Goal: Task Accomplishment & Management: Use online tool/utility

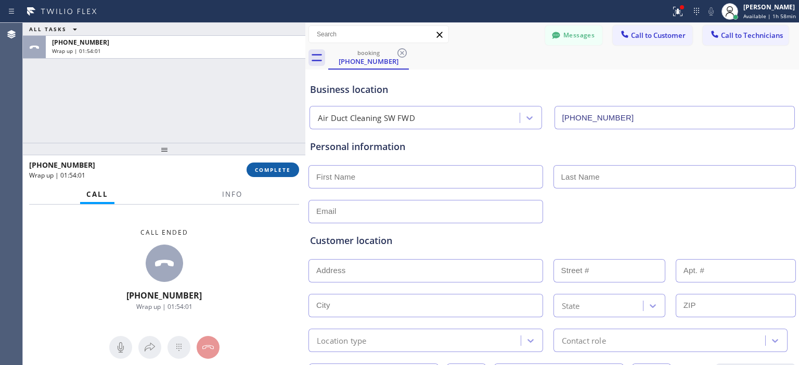
click at [283, 173] on span "COMPLETE" at bounding box center [273, 169] width 36 height 7
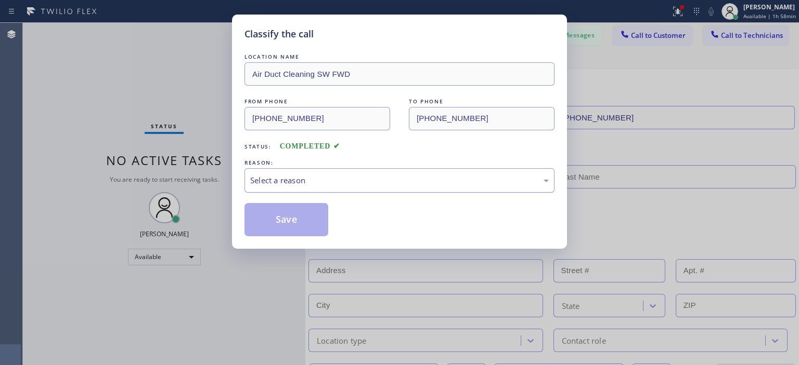
click at [304, 179] on div "Select a reason" at bounding box center [399, 181] width 298 height 12
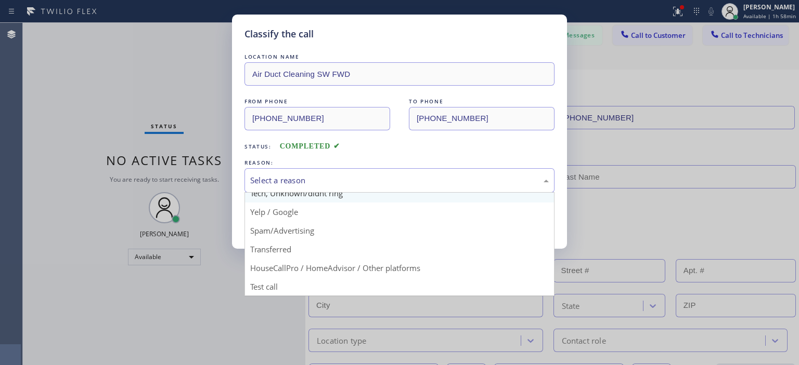
scroll to position [64, 0]
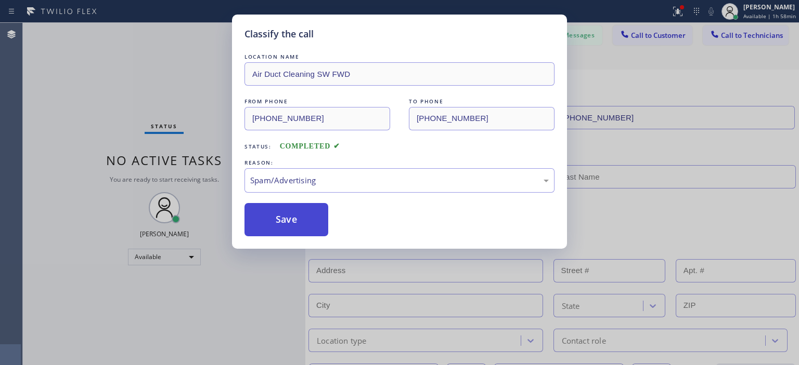
click at [290, 221] on button "Save" at bounding box center [286, 219] width 84 height 33
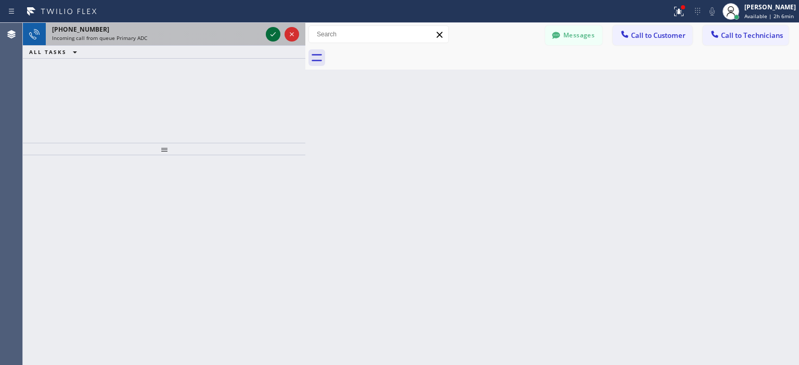
click at [269, 33] on icon at bounding box center [273, 34] width 12 height 12
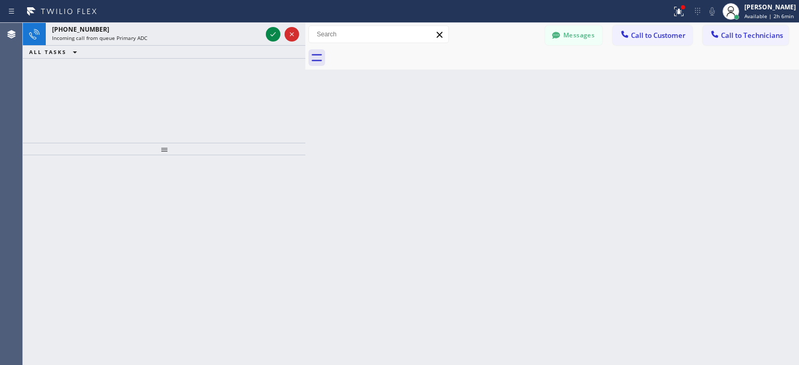
click at [44, 110] on div "[PHONE_NUMBER] Incoming call from queue Primary ADC ALL TASKS ALL TASKS ACTIVE …" at bounding box center [164, 83] width 282 height 120
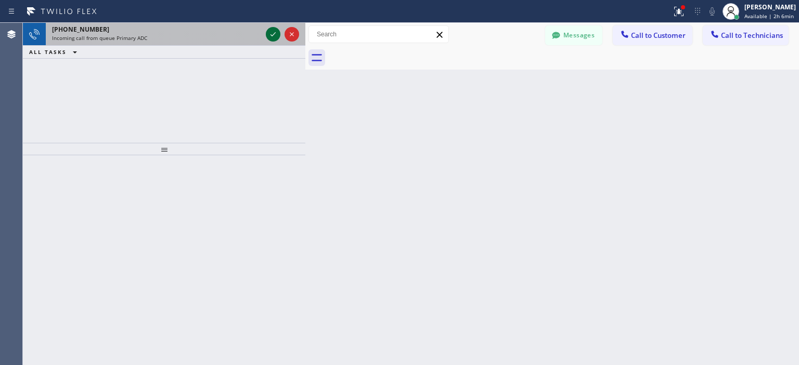
click at [276, 34] on icon at bounding box center [273, 34] width 12 height 12
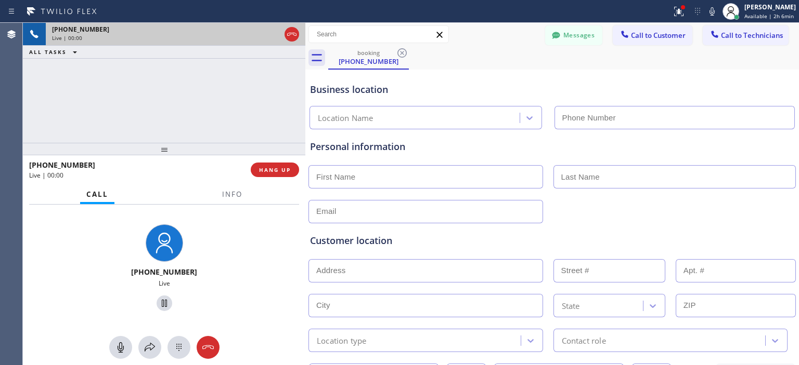
type input "[PHONE_NUMBER]"
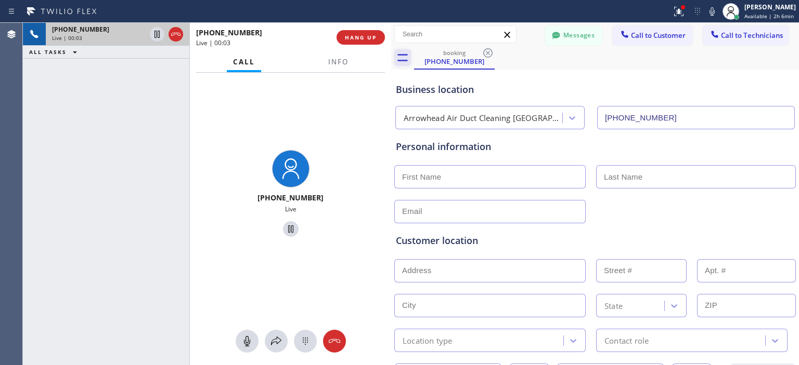
drag, startPoint x: 304, startPoint y: 60, endPoint x: 389, endPoint y: 60, distance: 85.8
click at [391, 60] on div at bounding box center [391, 194] width 0 height 343
drag, startPoint x: 335, startPoint y: 341, endPoint x: 362, endPoint y: 131, distance: 211.2
click at [336, 338] on icon at bounding box center [334, 341] width 12 height 12
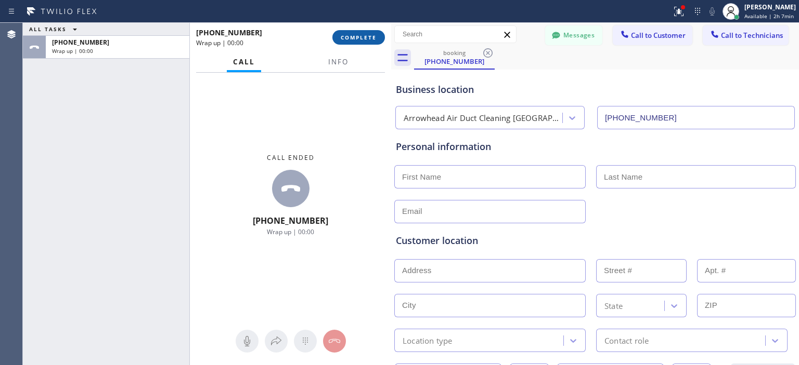
click at [362, 40] on span "COMPLETE" at bounding box center [359, 37] width 36 height 7
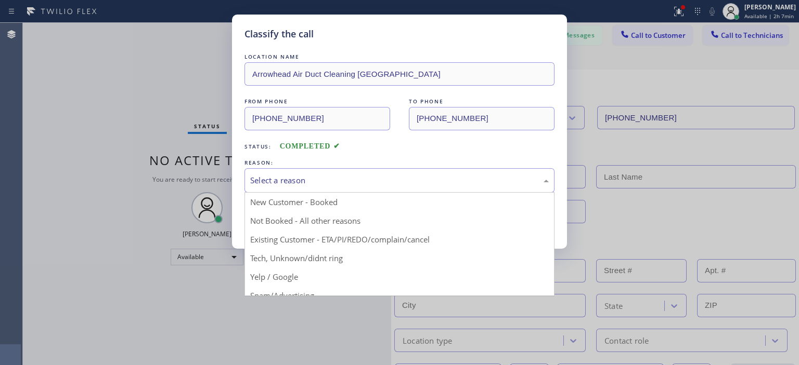
click at [408, 181] on div "Select a reason" at bounding box center [399, 181] width 298 height 12
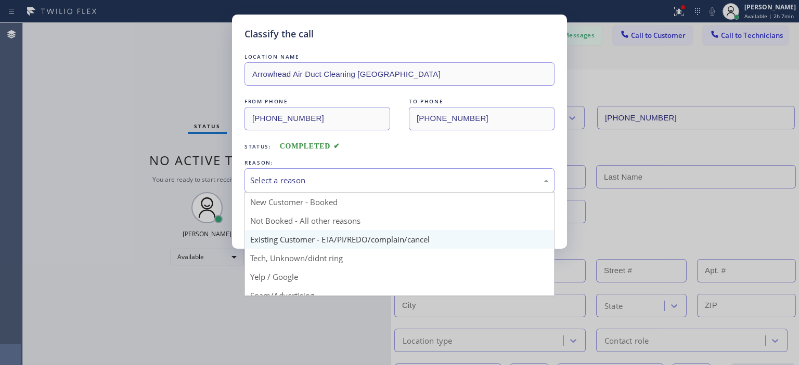
scroll to position [65, 0]
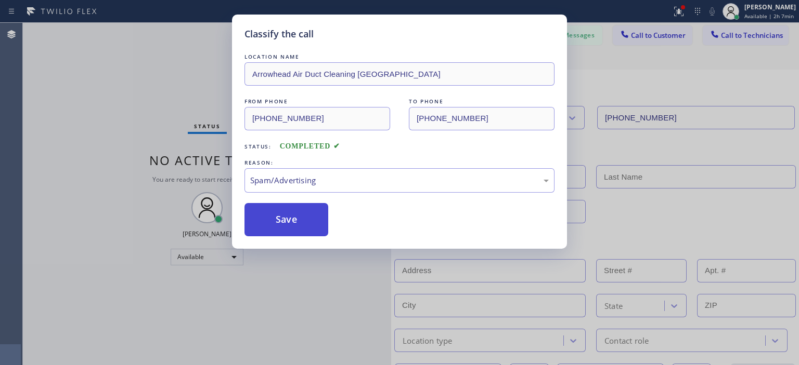
click at [286, 224] on button "Save" at bounding box center [286, 219] width 84 height 33
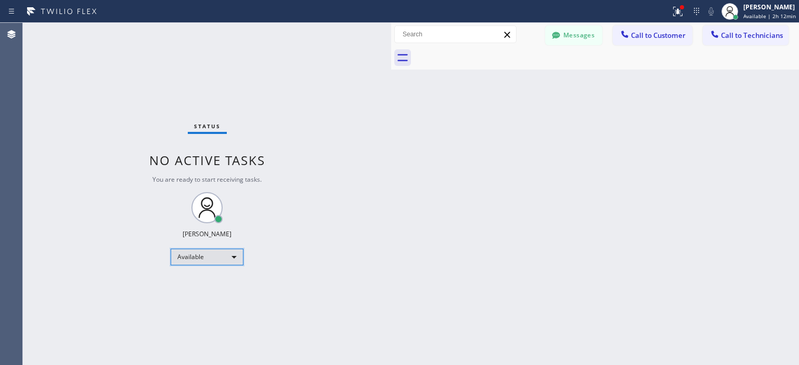
click at [202, 254] on div "Available" at bounding box center [207, 257] width 73 height 17
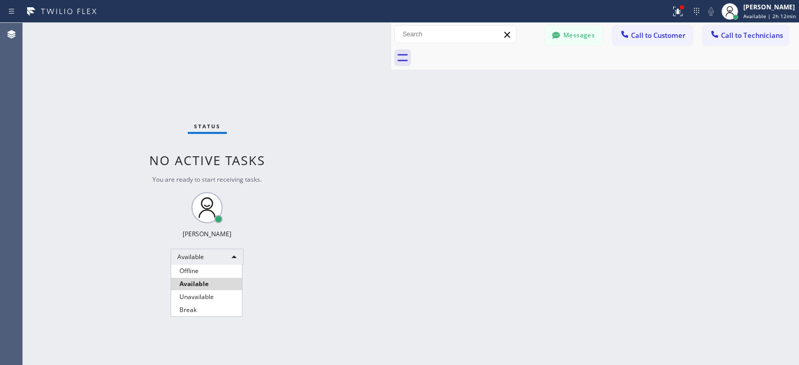
drag, startPoint x: 204, startPoint y: 277, endPoint x: 223, endPoint y: 260, distance: 25.8
click at [204, 277] on li "Offline" at bounding box center [206, 271] width 71 height 12
